Goal: Ask a question: Seek information or help from site administrators or community

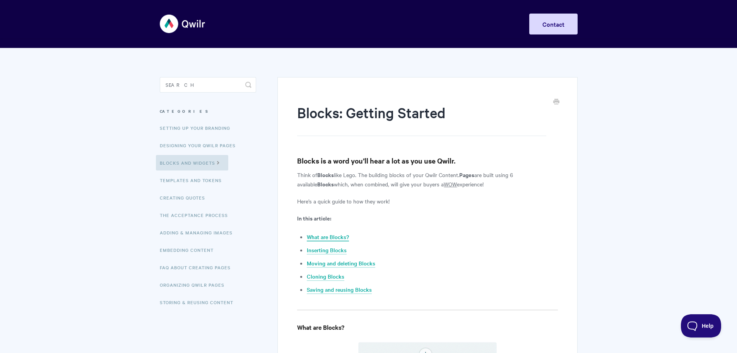
click at [318, 235] on link "What are Blocks?" at bounding box center [328, 237] width 42 height 9
click at [184, 180] on link "Templates and Tokens" at bounding box center [192, 179] width 72 height 15
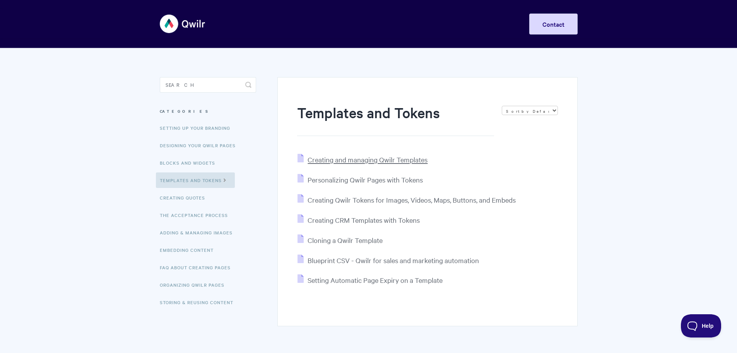
click at [354, 160] on span "Creating and managing Qwilr Templates" at bounding box center [368, 159] width 120 height 9
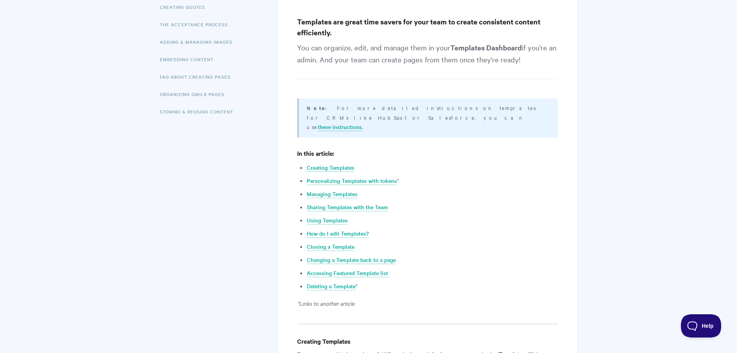
scroll to position [193, 0]
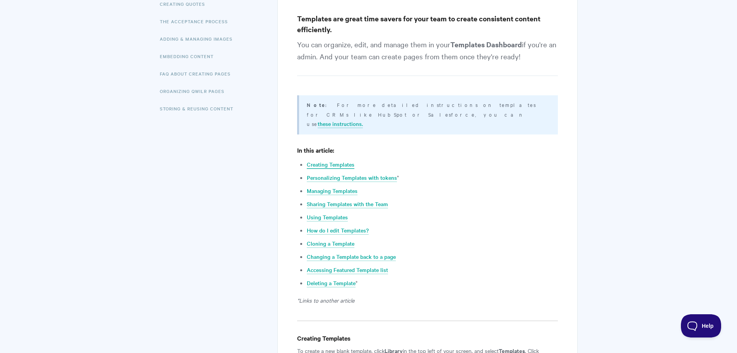
click at [313, 160] on link "Creating Templates" at bounding box center [331, 164] width 48 height 9
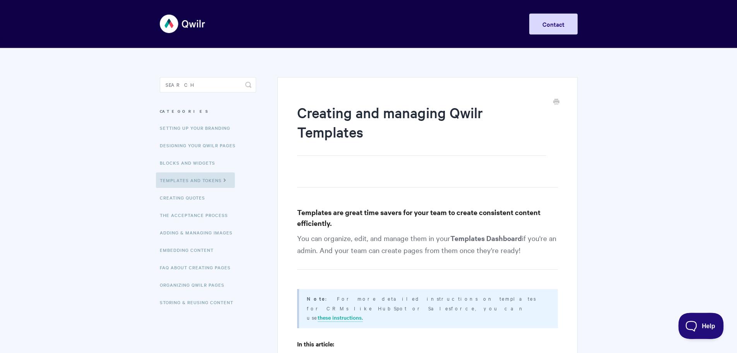
click at [699, 331] on button "Help" at bounding box center [698, 323] width 40 height 23
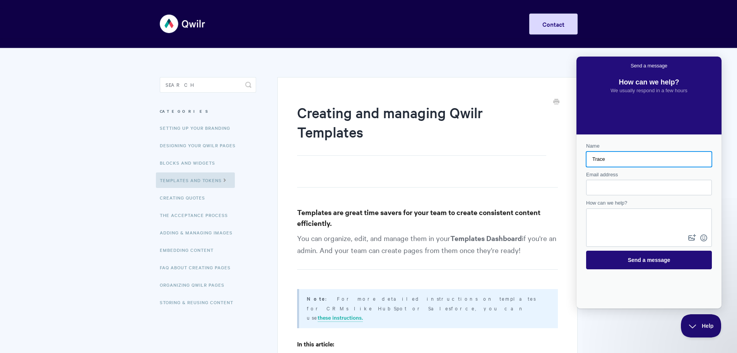
type input "Trace"
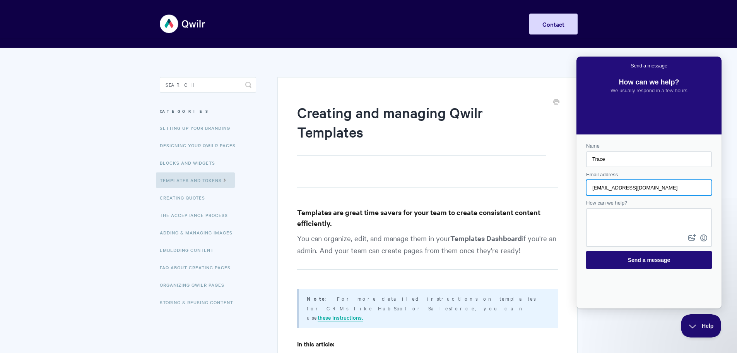
type input "[EMAIL_ADDRESS][DOMAIN_NAME]"
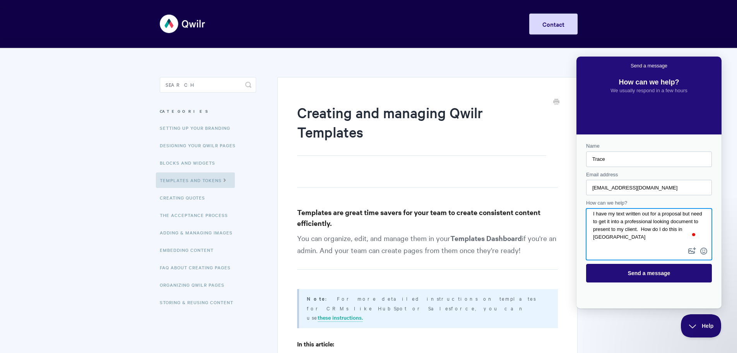
scroll to position [7, 0]
type textarea "I have my text written out for a proposal but need to get it into a professiona…"
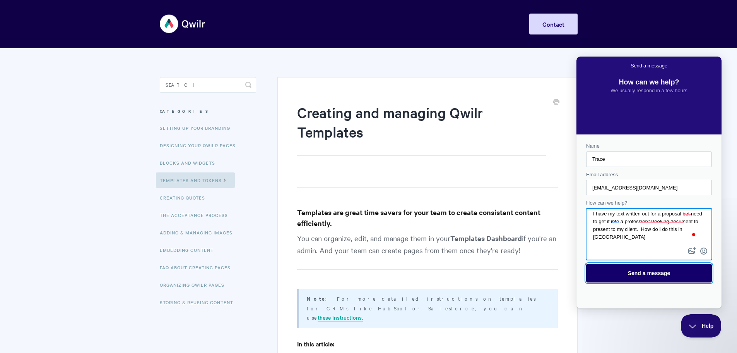
click at [649, 277] on span "Send a message" at bounding box center [649, 273] width 109 height 18
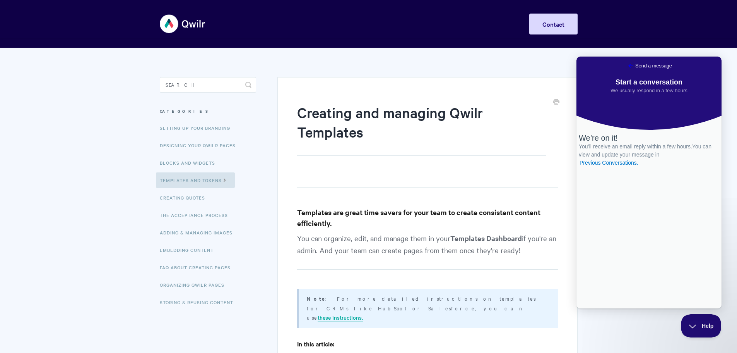
drag, startPoint x: 64, startPoint y: 217, endPoint x: 620, endPoint y: 329, distance: 567.2
